Goal: Find specific page/section: Find specific page/section

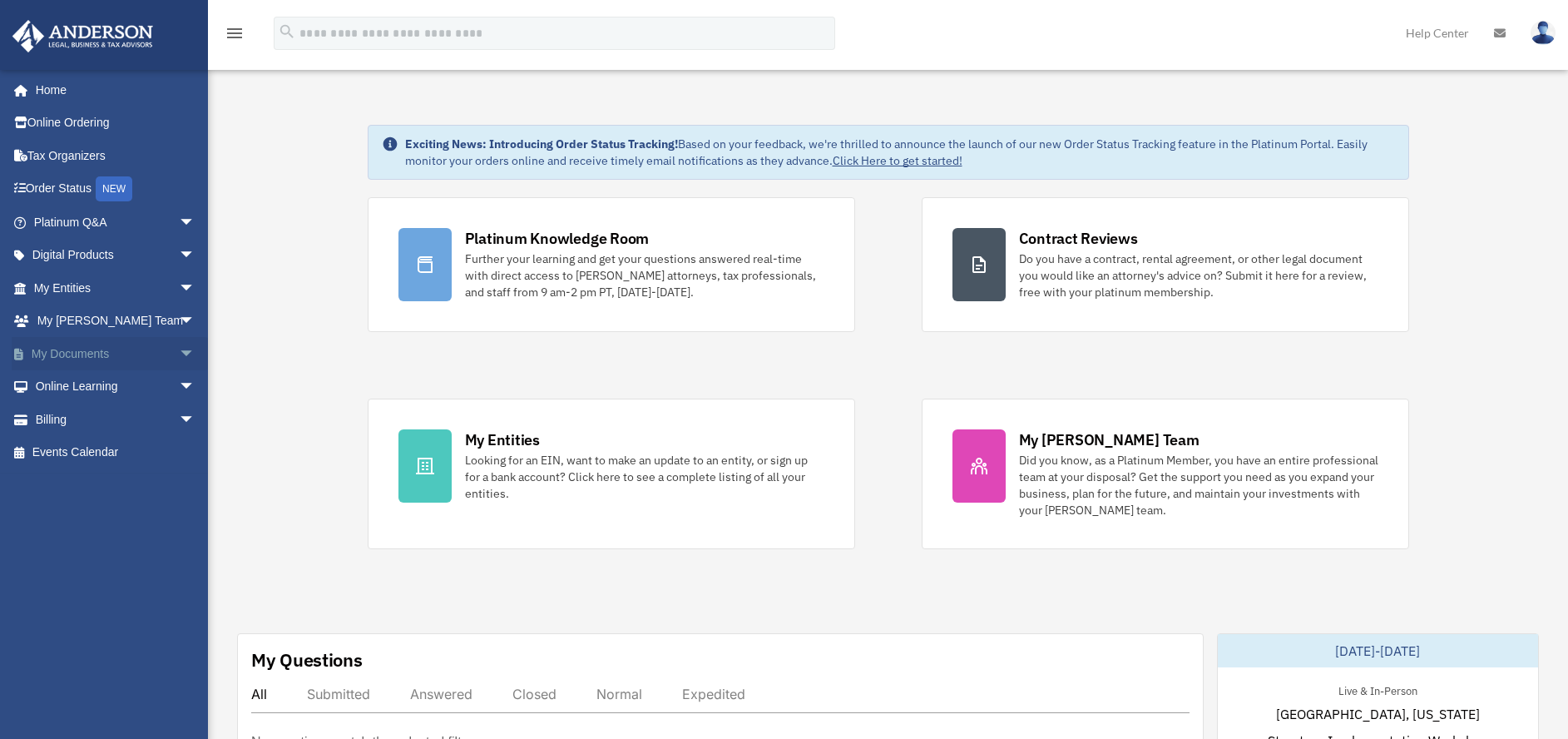
click at [121, 357] on link "My Documents arrow_drop_down" at bounding box center [116, 353] width 209 height 34
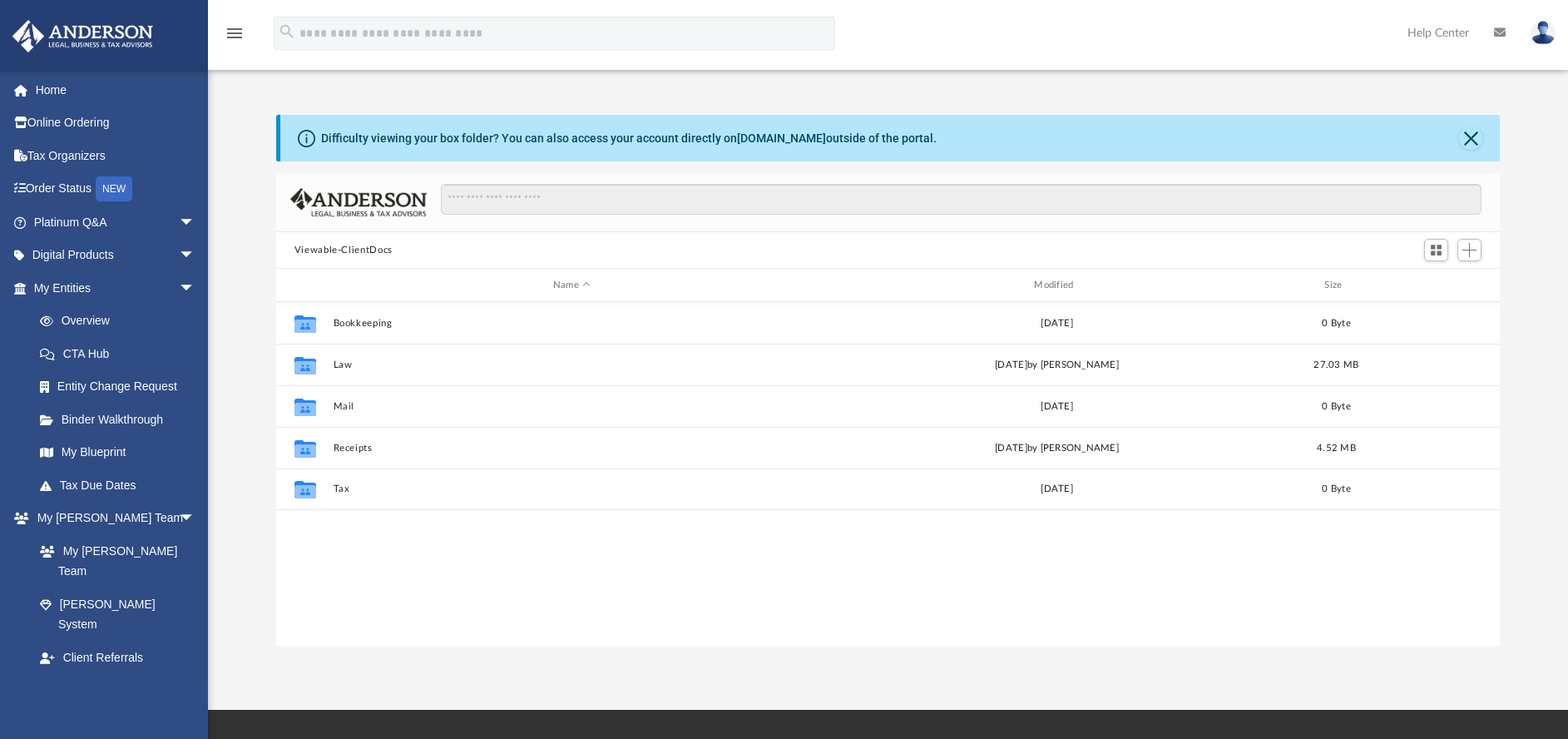
scroll to position [365, 1212]
click at [828, 133] on div "Difficulty viewing your box folder? You can also access your account directly o…" at bounding box center [628, 138] width 615 height 17
click at [931, 134] on div "Difficulty viewing your box folder? You can also access your account directly o…" at bounding box center [891, 138] width 1220 height 47
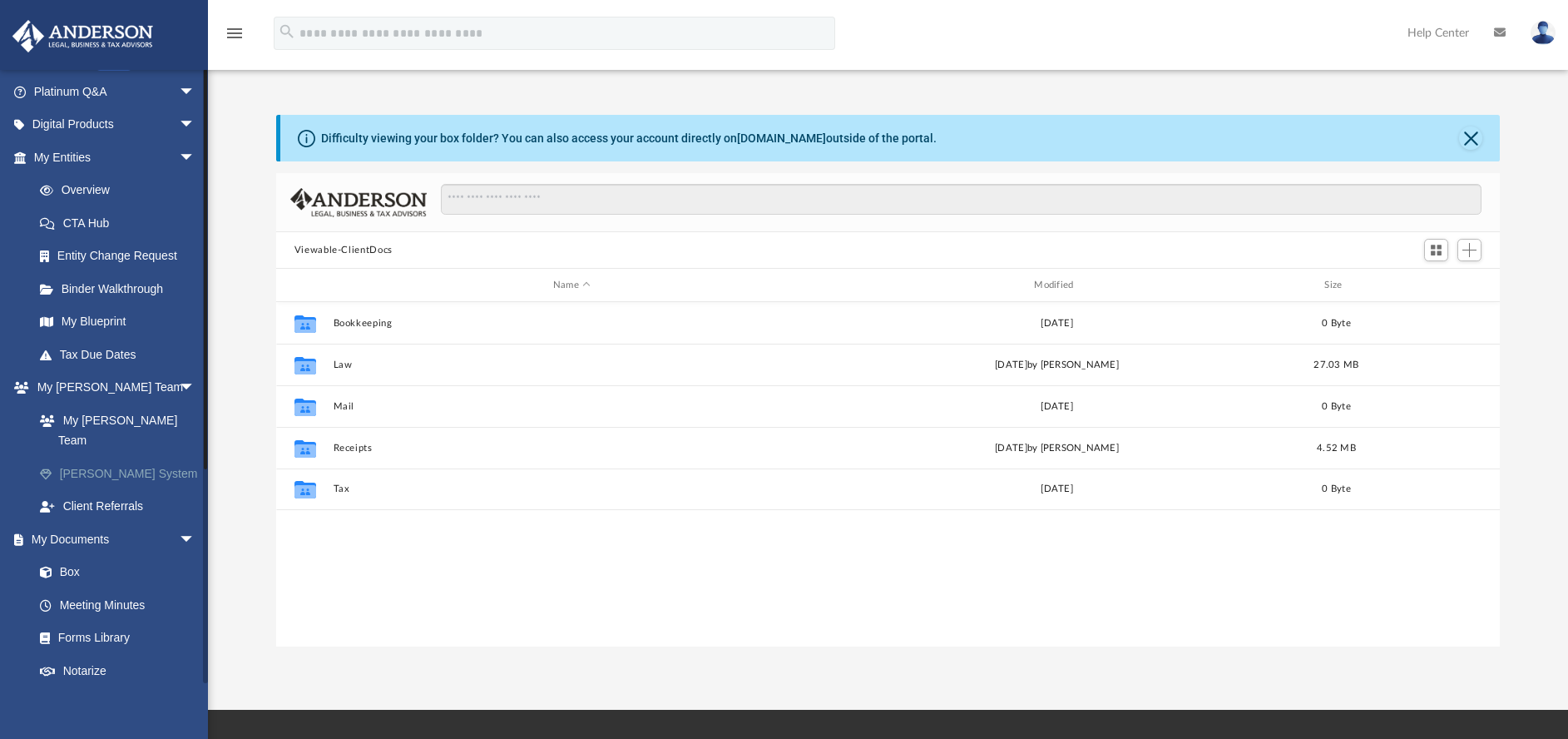
scroll to position [167, 0]
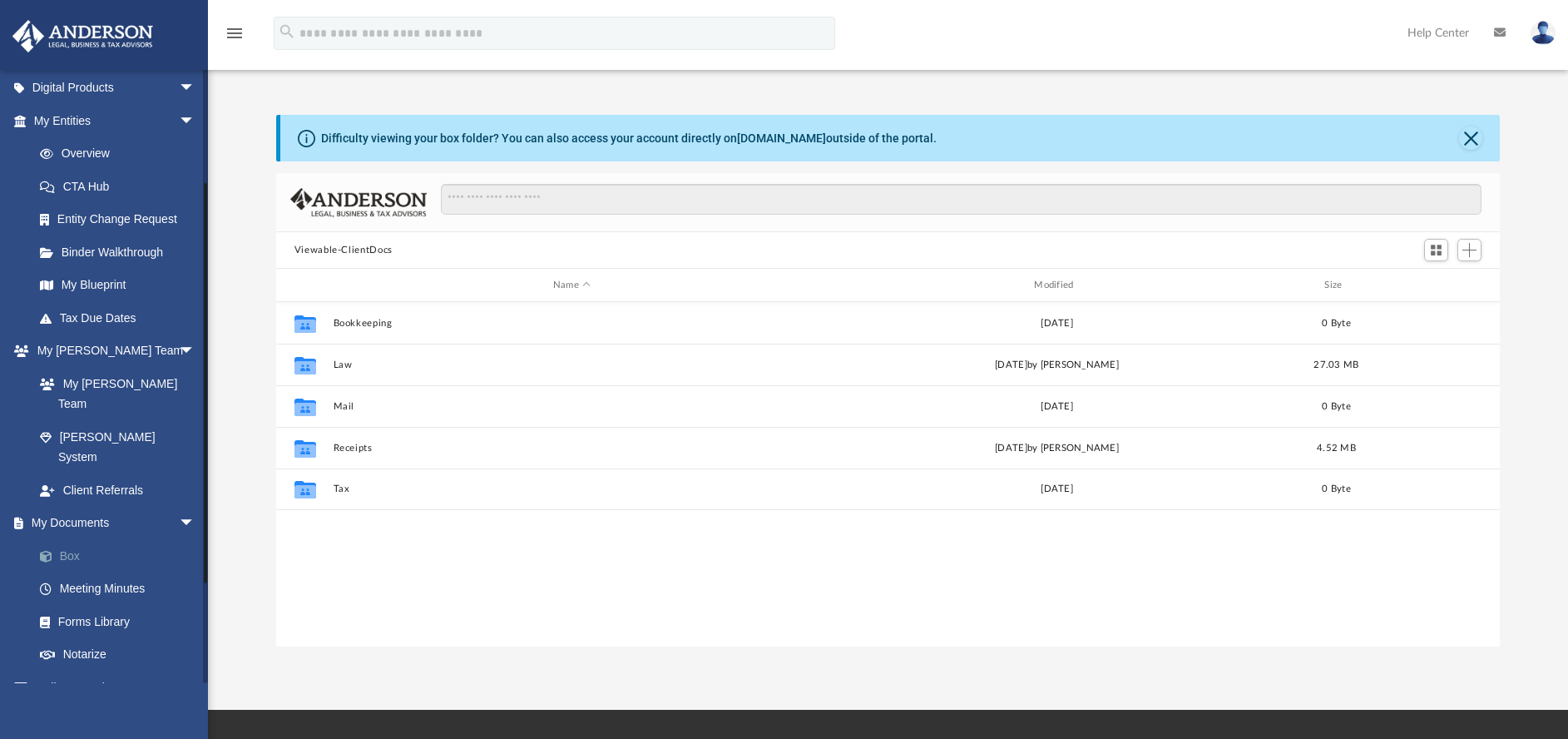
click at [68, 540] on link "Box" at bounding box center [122, 556] width 197 height 34
click at [72, 540] on link "Box" at bounding box center [122, 556] width 197 height 34
click at [98, 572] on link "Meeting Minutes" at bounding box center [122, 589] width 197 height 34
click at [127, 572] on link "Meeting Minutes" at bounding box center [122, 589] width 197 height 34
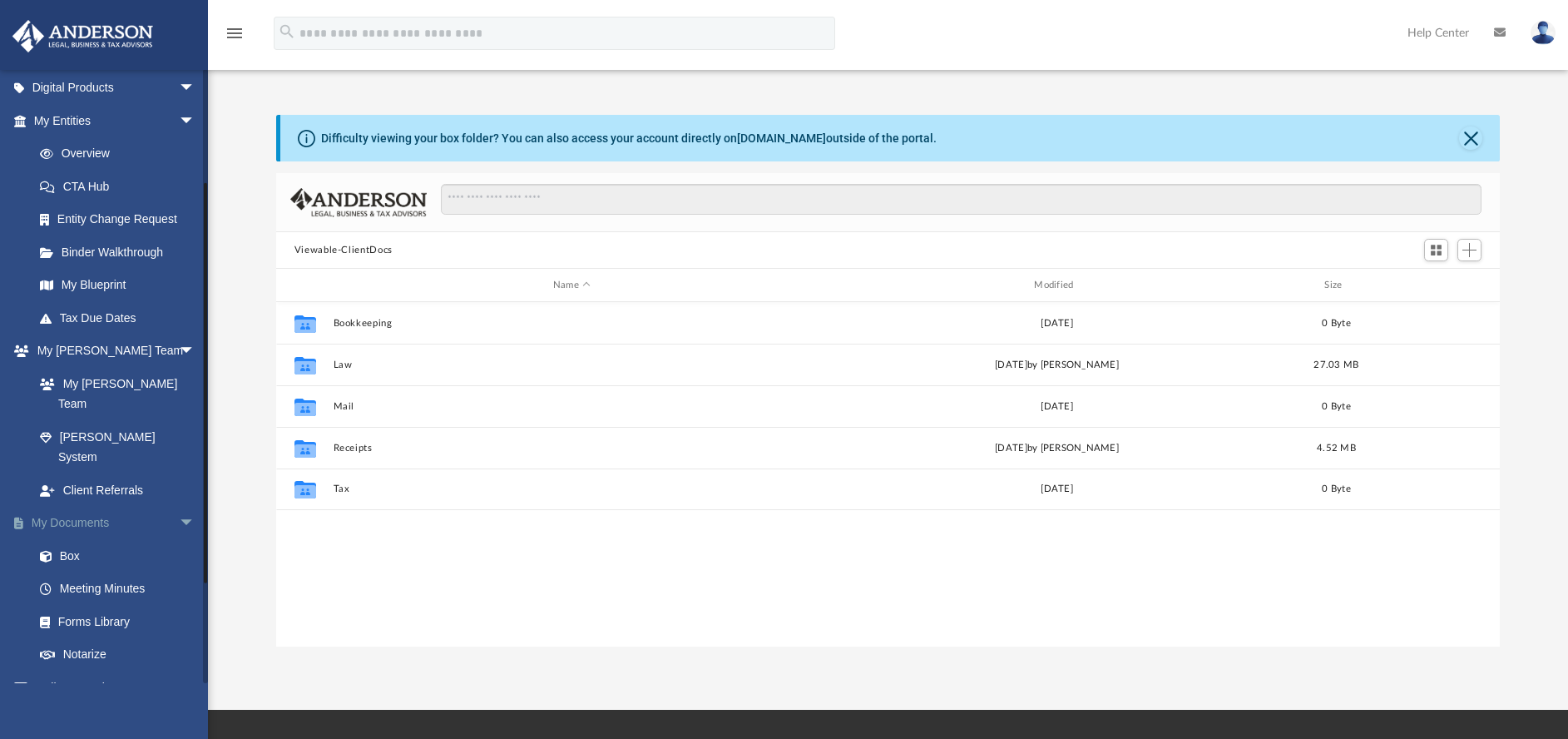
click at [64, 507] on link "My Documents arrow_drop_down" at bounding box center [116, 523] width 209 height 34
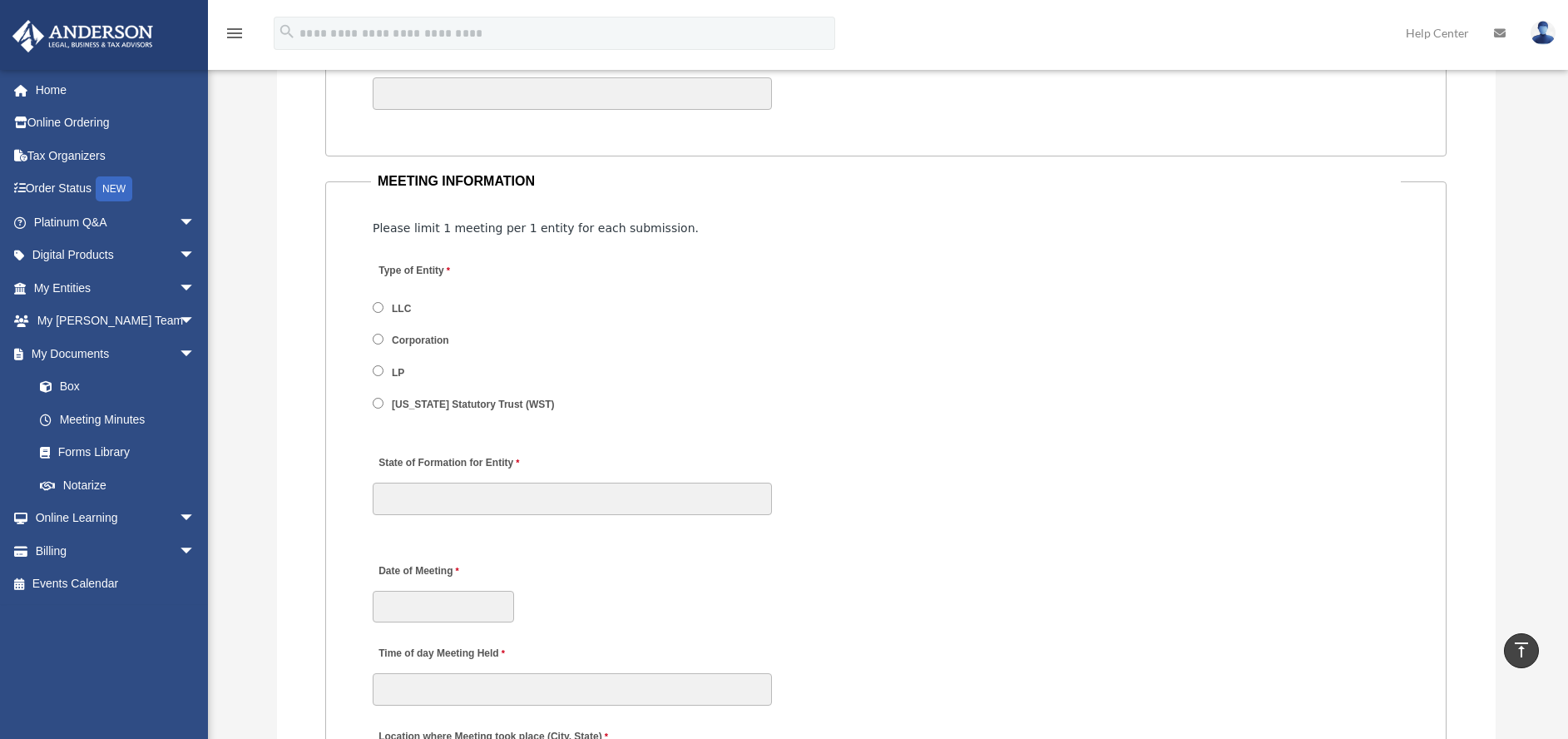
scroll to position [1931, 0]
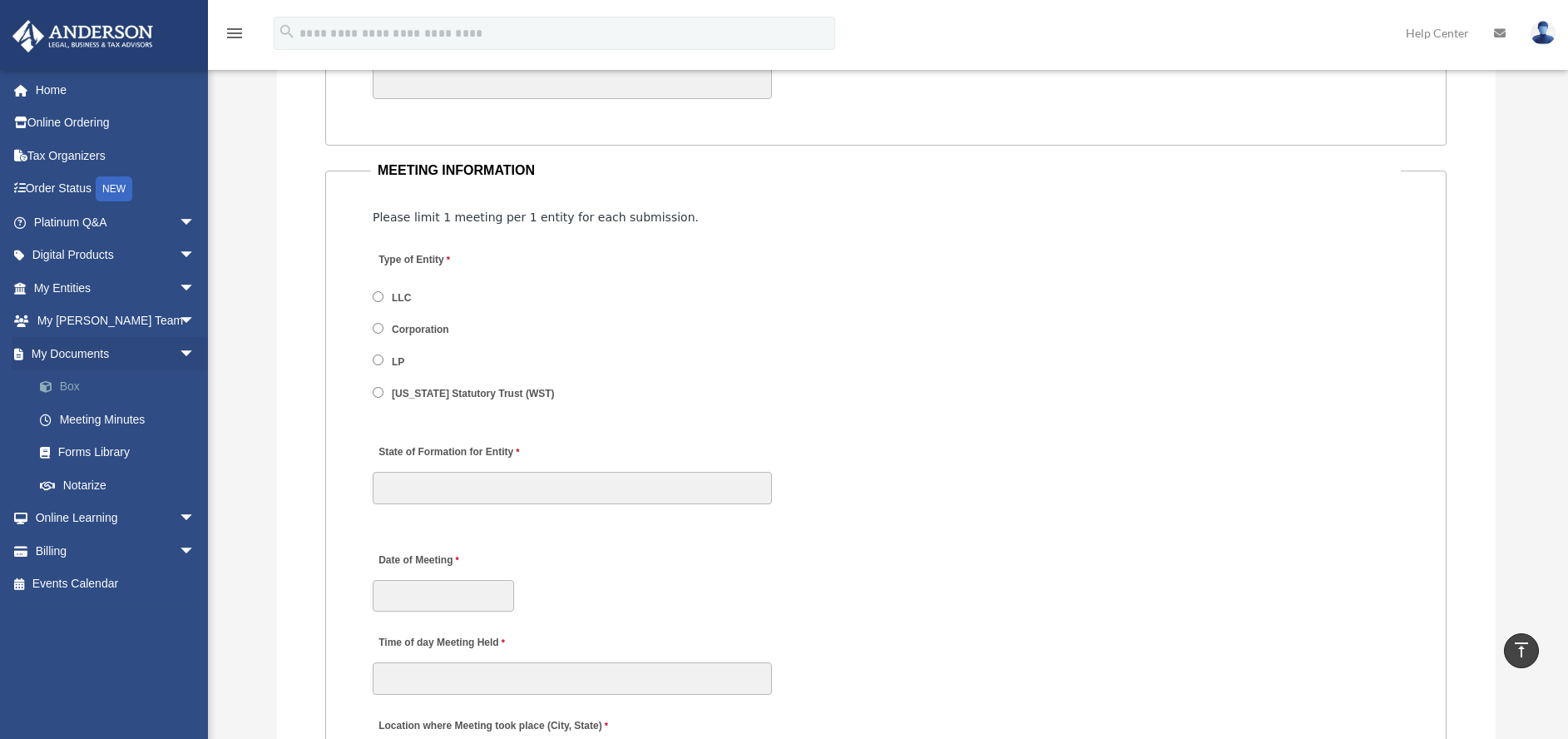
click at [68, 388] on link "Box" at bounding box center [122, 387] width 197 height 34
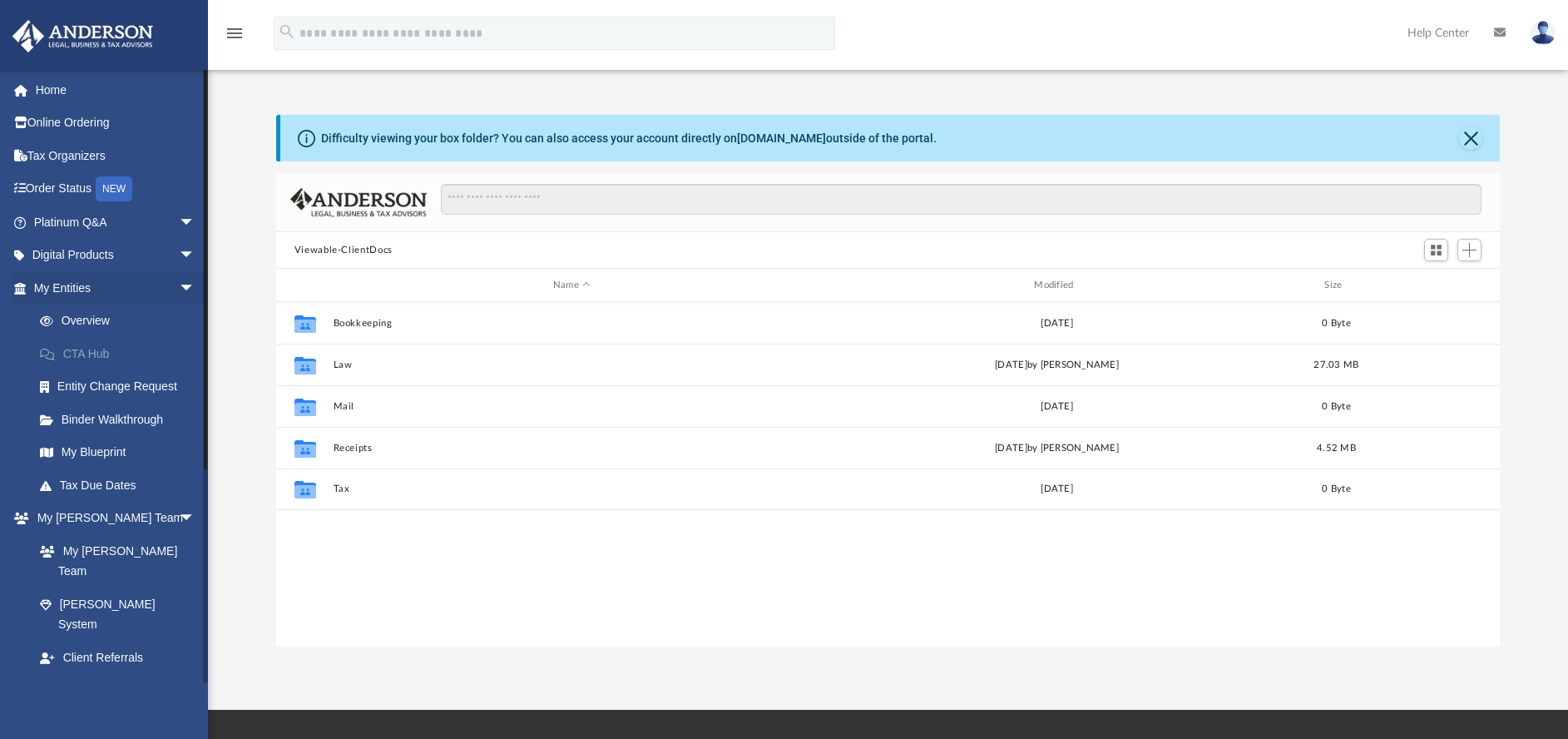
scroll to position [145, 0]
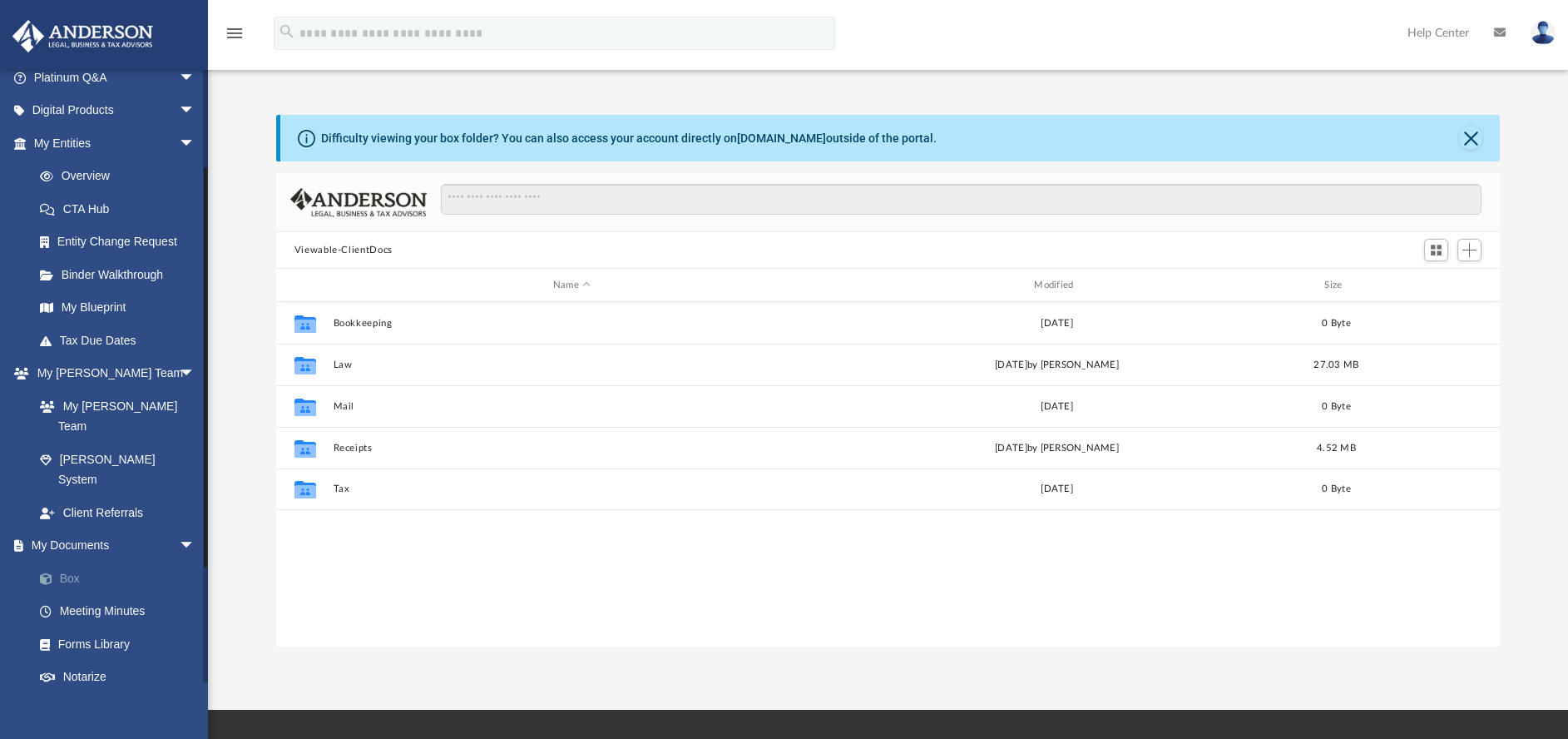
click at [72, 562] on link "Box" at bounding box center [122, 578] width 197 height 34
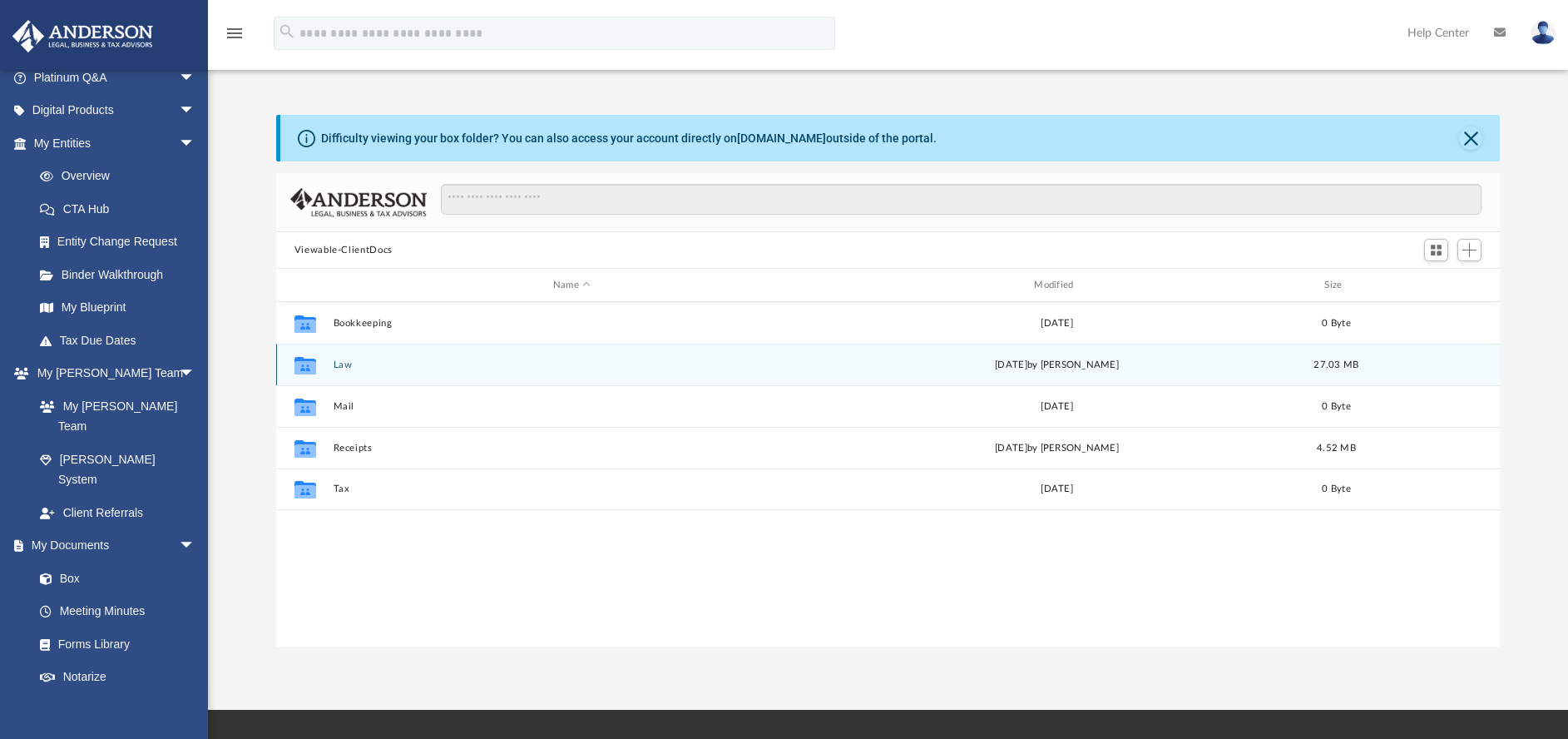
click at [407, 368] on button "Law" at bounding box center [571, 364] width 477 height 11
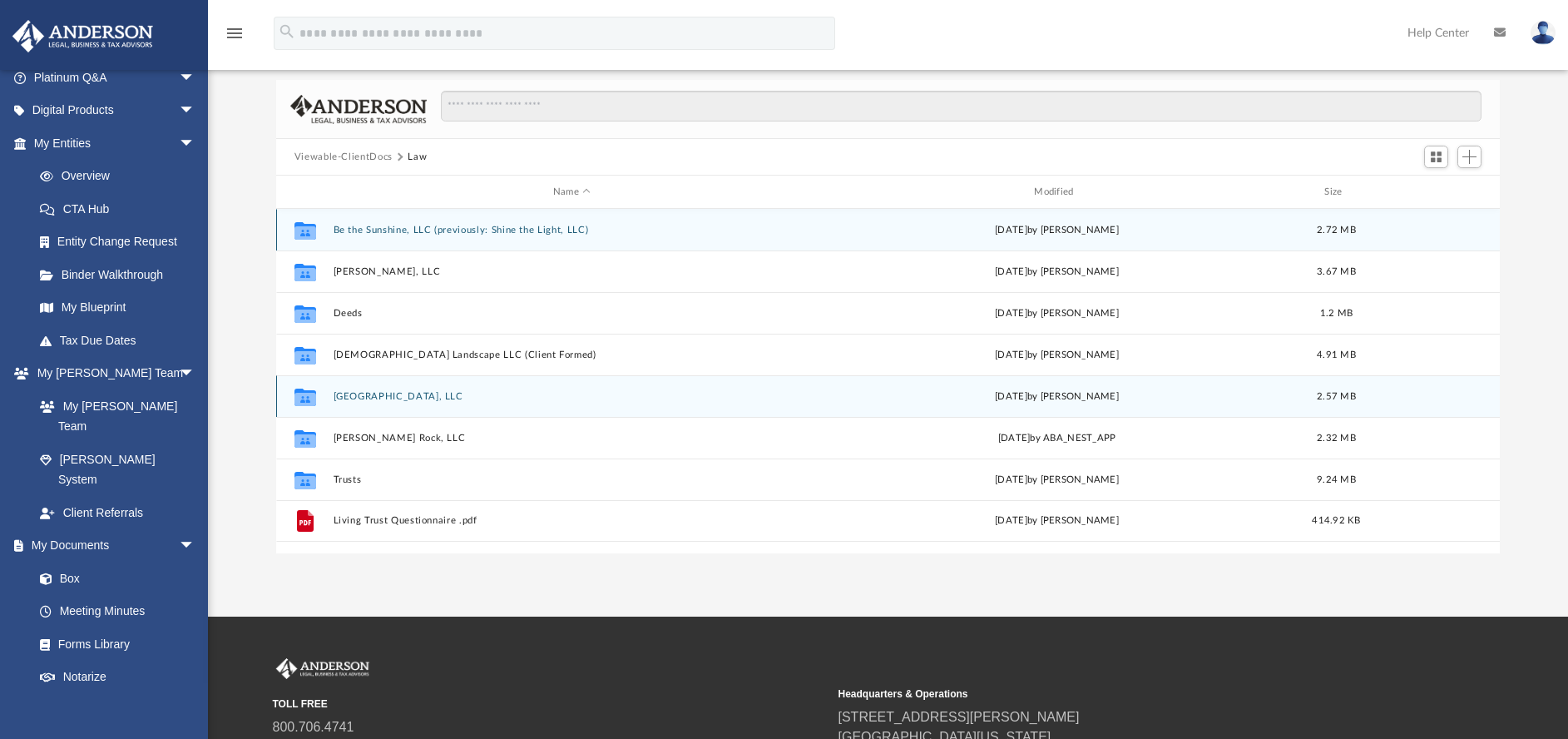
scroll to position [0, 0]
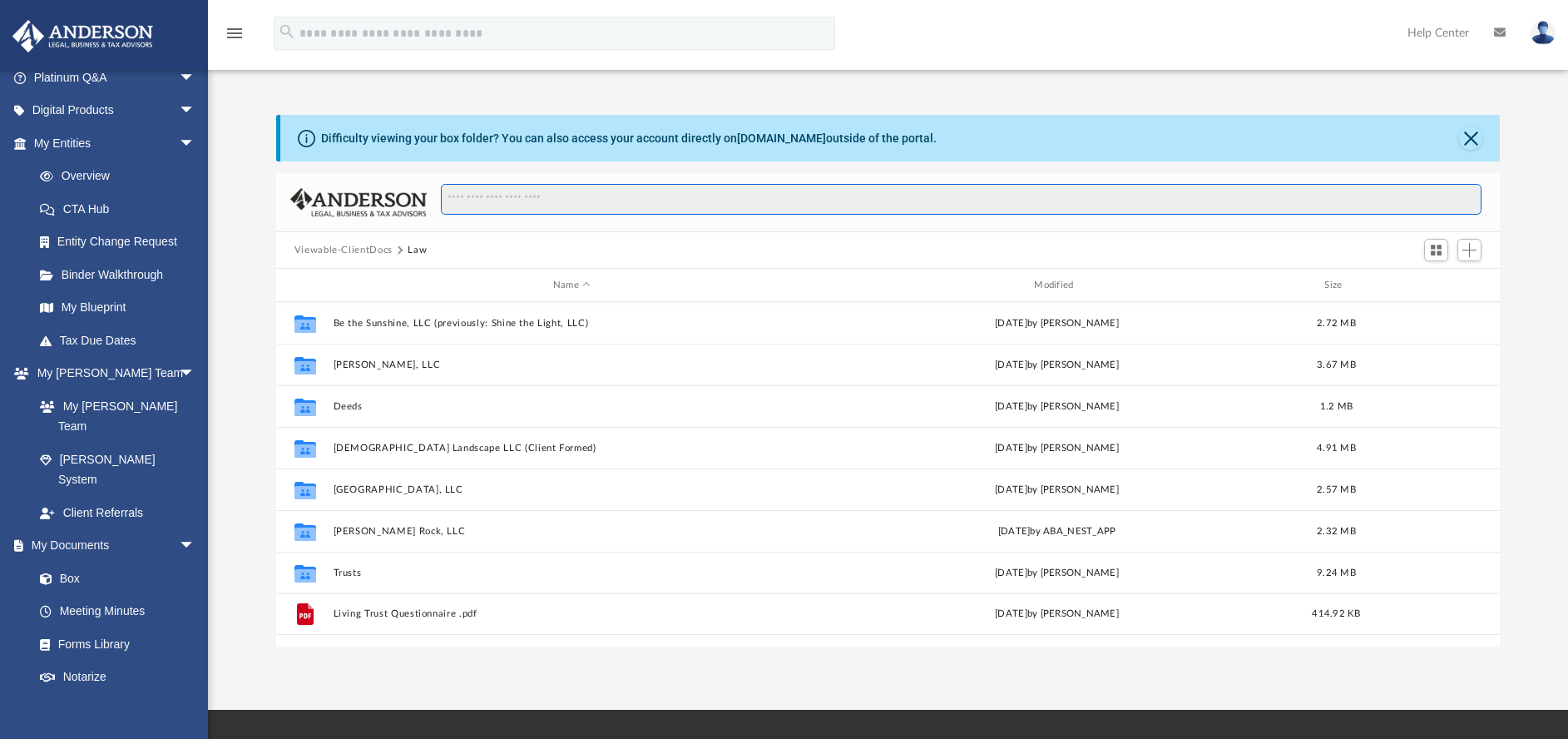
click at [525, 194] on input "Search files and folders" at bounding box center [961, 199] width 1041 height 32
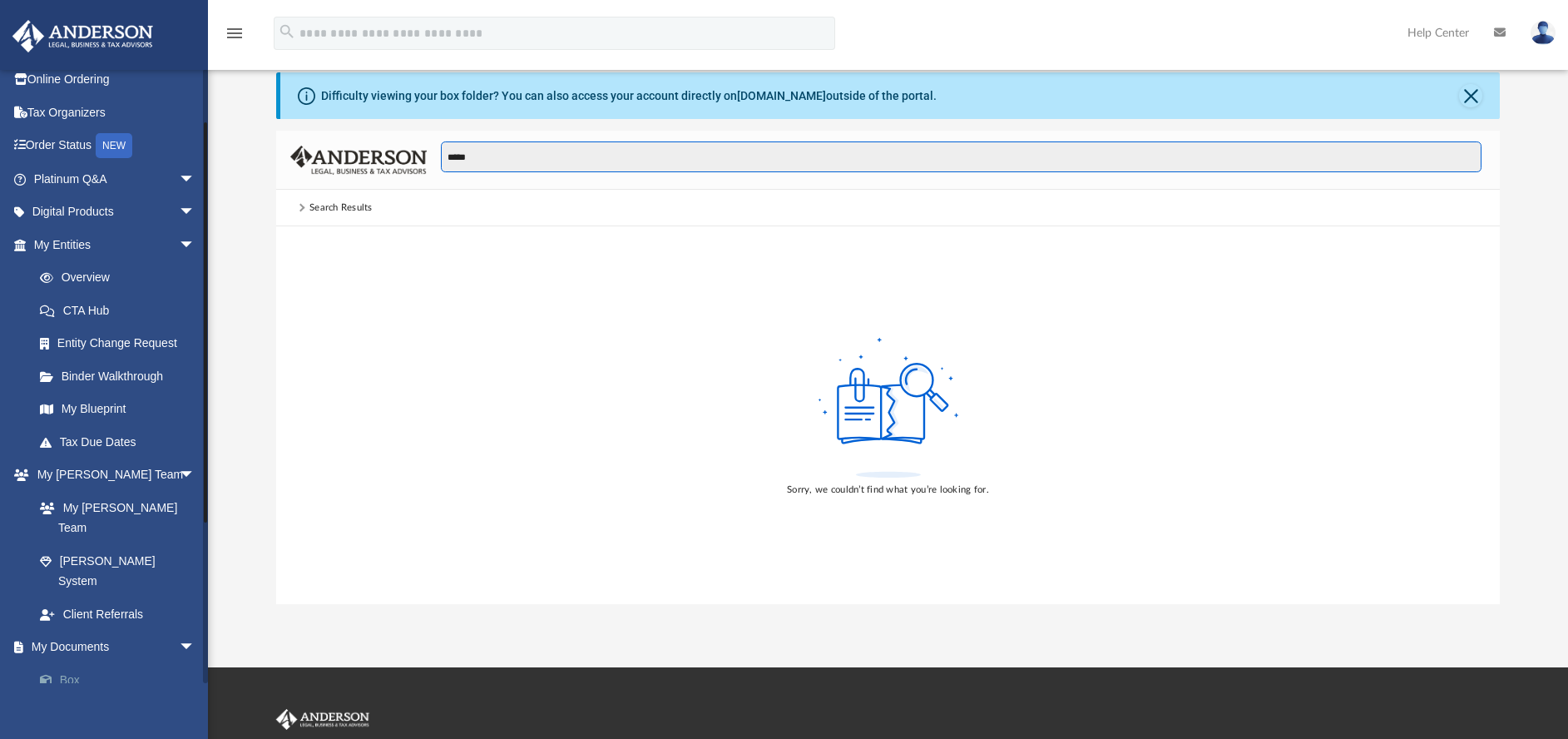
scroll to position [18, 0]
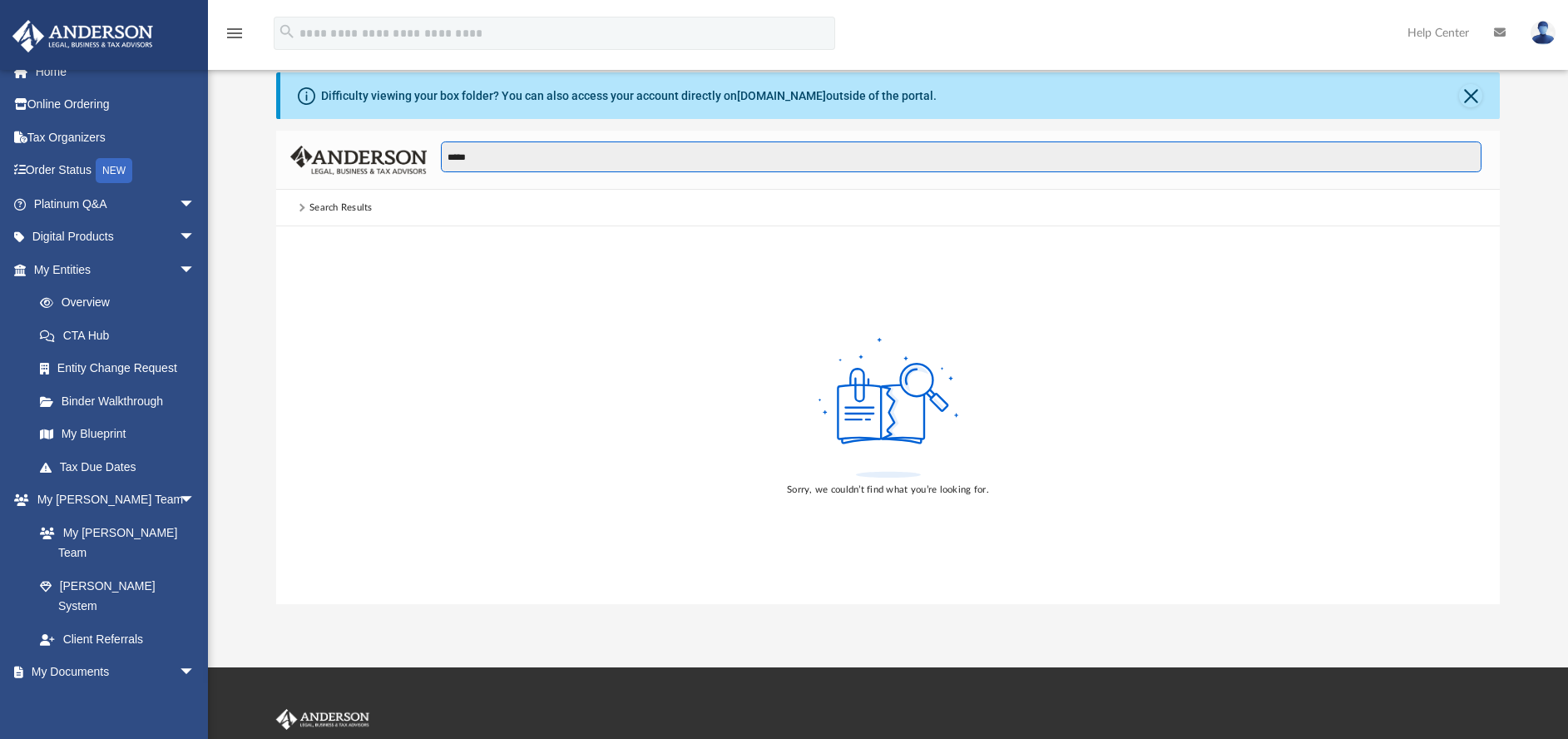
type input "*****"
